Goal: Entertainment & Leisure: Consume media (video, audio)

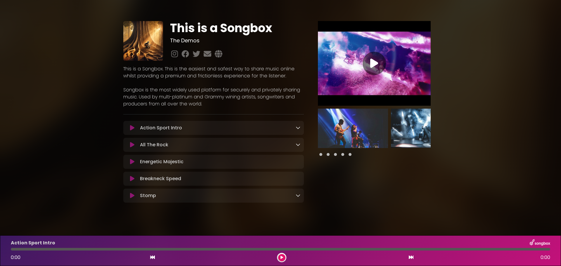
click at [68, 89] on div "This is a Songbox The Demos" at bounding box center [280, 110] width 561 height 206
click at [298, 128] on icon at bounding box center [298, 127] width 5 height 5
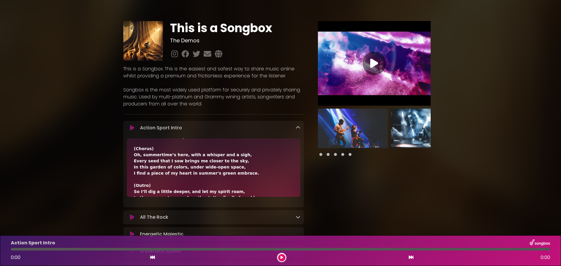
scroll to position [178, 0]
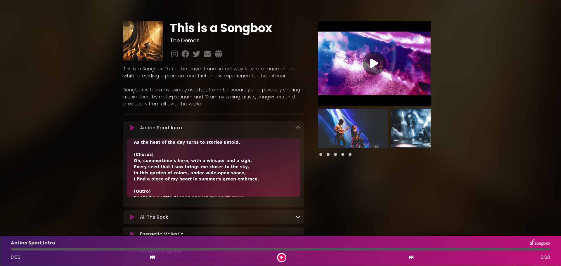
click at [133, 127] on icon at bounding box center [132, 128] width 4 height 6
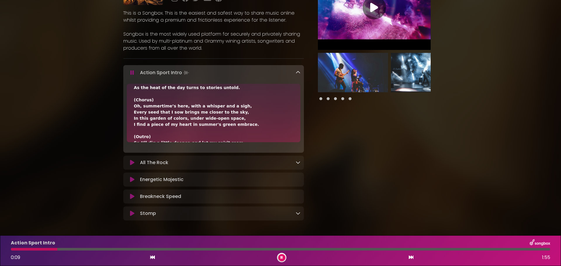
scroll to position [58, 0]
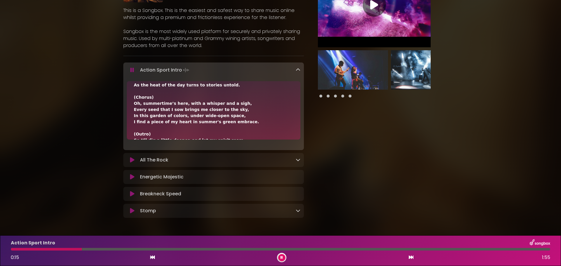
click at [283, 258] on button at bounding box center [281, 257] width 7 height 7
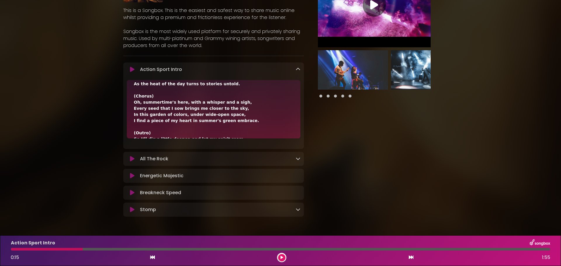
click at [132, 159] on icon at bounding box center [132, 159] width 4 height 6
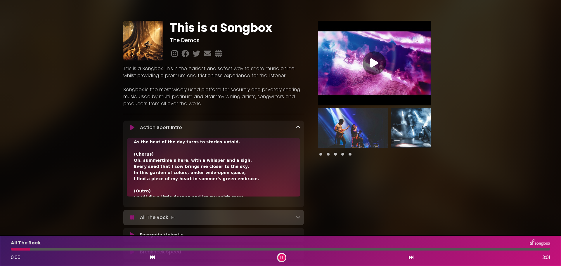
scroll to position [0, 0]
click at [373, 63] on icon at bounding box center [374, 63] width 8 height 11
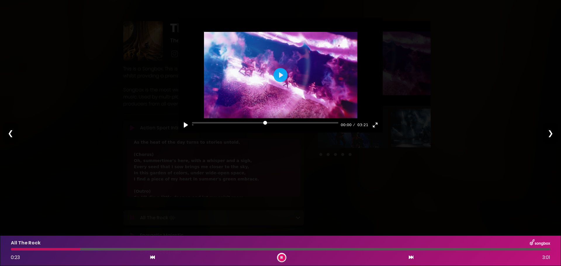
click at [281, 257] on icon at bounding box center [282, 258] width 2 height 4
click at [280, 75] on button "Play" at bounding box center [281, 75] width 14 height 14
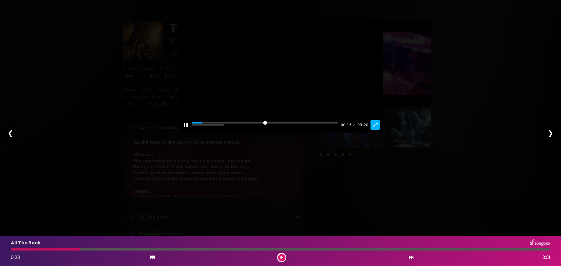
click at [376, 125] on button "Exit fullscreen Enter fullscreen" at bounding box center [375, 124] width 9 height 9
type input "*****"
click at [186, 126] on button "Pause Play" at bounding box center [185, 124] width 9 height 9
click at [142, 117] on div "Pause Play % buffered 00:00 00:37 03:20 Exit fullscreen Enter fullscreen Play ❮…" at bounding box center [280, 133] width 561 height 266
